Goal: Task Accomplishment & Management: Manage account settings

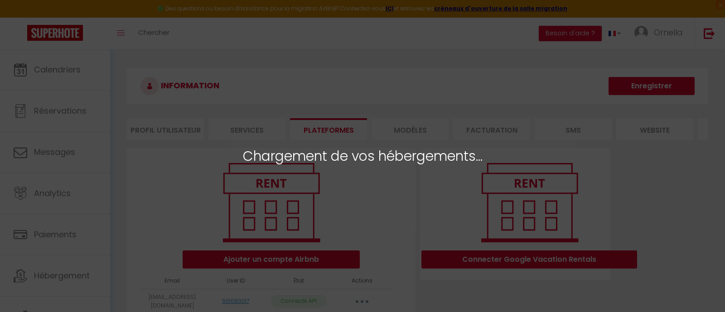
select select "75300"
select select "75298"
select select "74414"
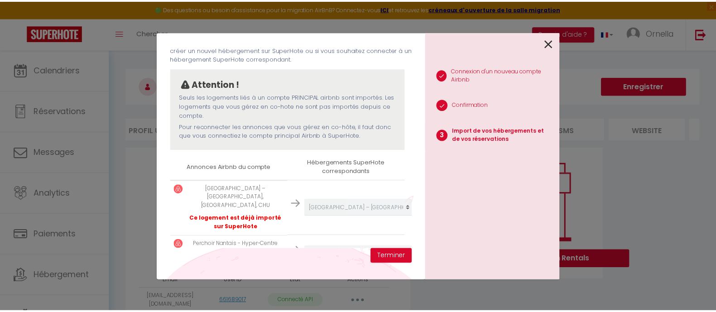
scroll to position [49, 0]
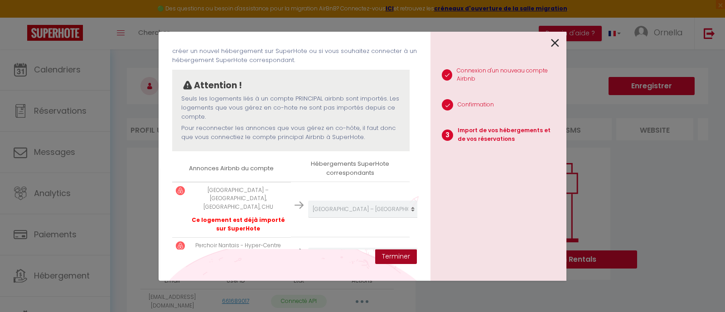
click at [403, 256] on button "Terminer" at bounding box center [396, 256] width 42 height 15
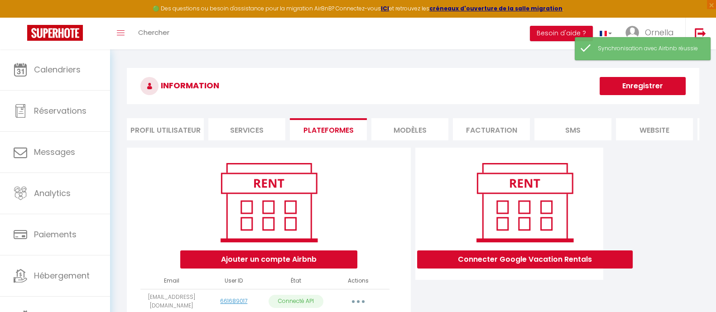
scroll to position [157, 0]
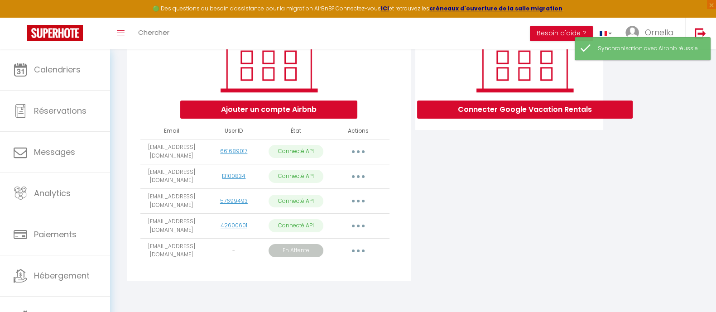
click at [361, 254] on button "button" at bounding box center [357, 251] width 25 height 14
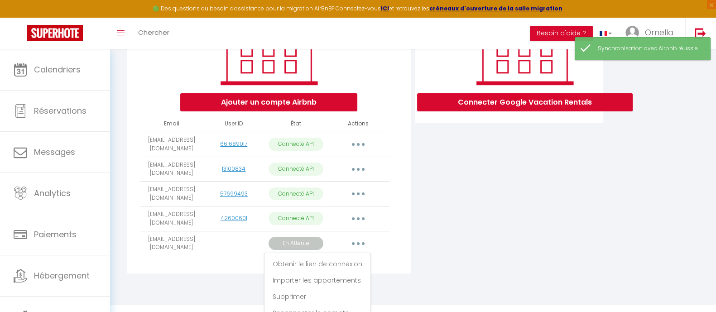
scroll to position [177, 0]
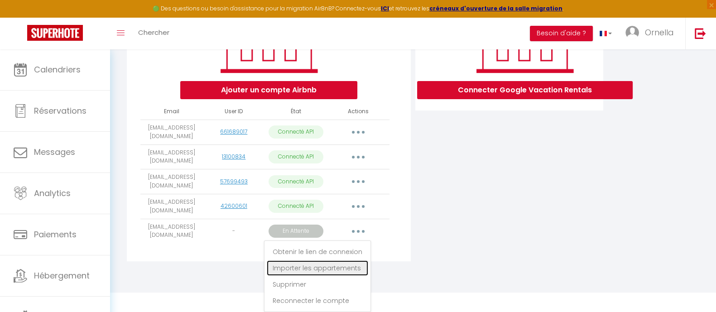
click at [356, 266] on link "Importer les appartements" at bounding box center [317, 267] width 101 height 15
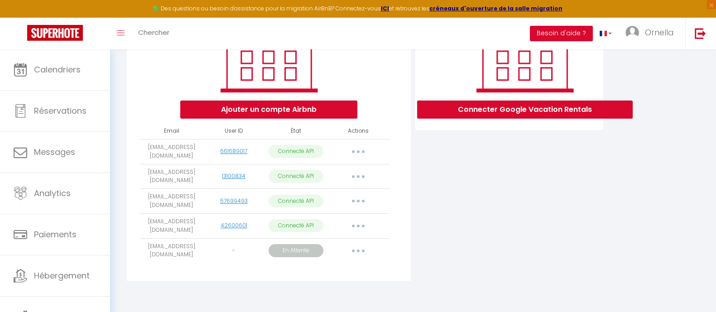
scroll to position [0, 0]
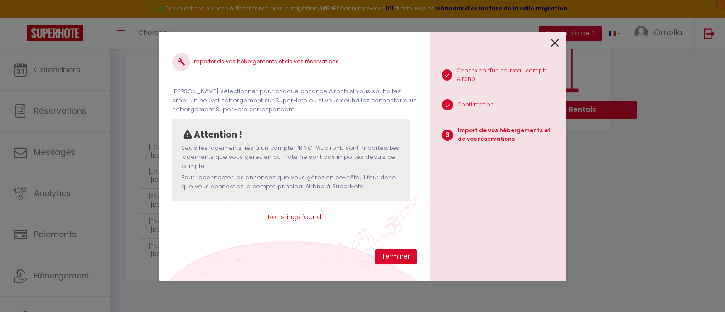
click at [555, 50] on link at bounding box center [555, 42] width 8 height 19
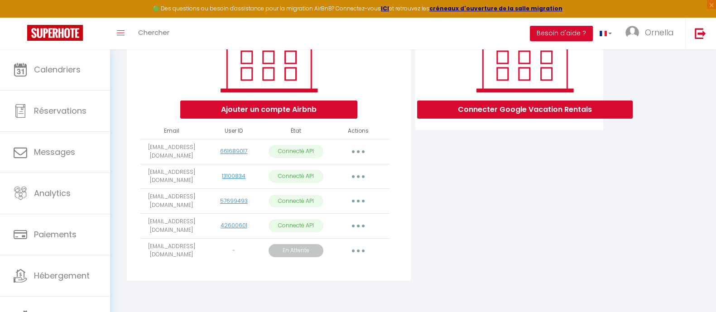
click at [363, 252] on button "button" at bounding box center [357, 251] width 25 height 14
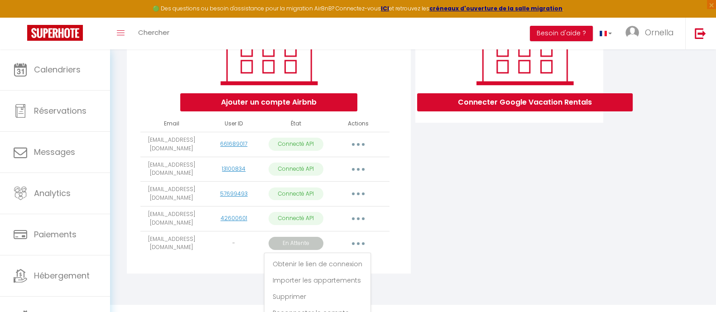
scroll to position [177, 0]
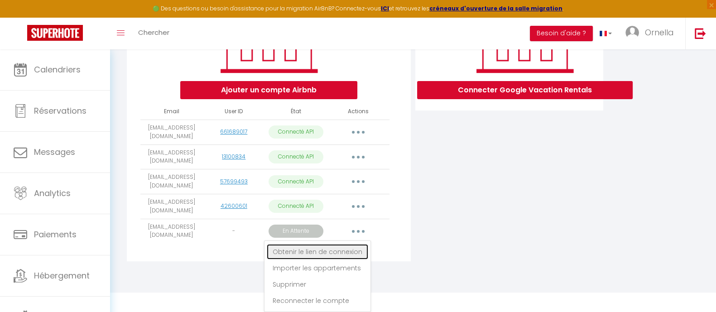
click at [342, 249] on link "Obtenir le lien de connexion" at bounding box center [317, 251] width 101 height 15
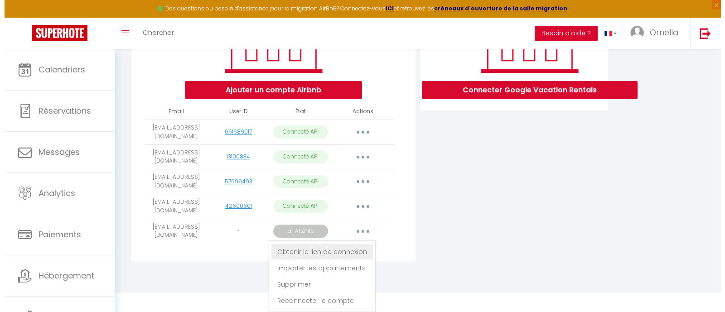
scroll to position [157, 0]
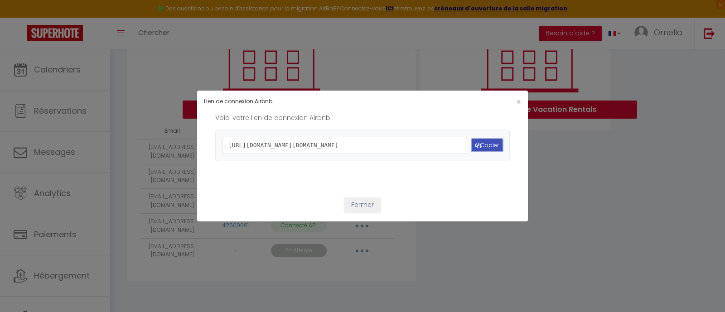
click at [477, 147] on button "Copier" at bounding box center [486, 145] width 31 height 12
